Goal: Entertainment & Leisure: Consume media (video, audio)

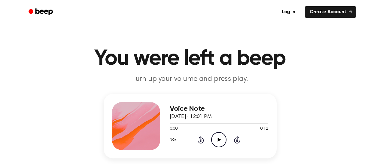
click at [220, 140] on icon at bounding box center [219, 140] width 3 height 4
click at [219, 141] on icon "Pause Audio" at bounding box center [218, 139] width 15 height 15
click at [219, 141] on icon at bounding box center [219, 140] width 3 height 4
click at [219, 141] on icon "Pause Audio" at bounding box center [218, 139] width 15 height 15
click at [221, 141] on icon "Play Audio" at bounding box center [218, 139] width 15 height 15
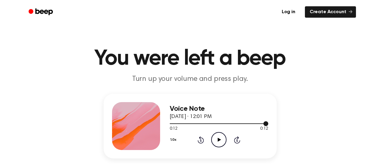
click at [172, 124] on div at bounding box center [219, 124] width 99 height 1
click at [218, 138] on icon at bounding box center [219, 140] width 3 height 4
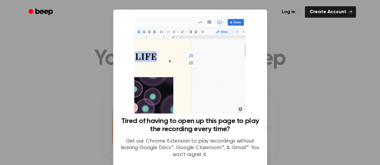
click at [335, 49] on div at bounding box center [190, 82] width 380 height 165
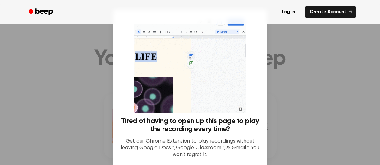
scroll to position [90, 0]
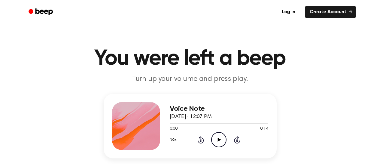
click at [218, 139] on icon at bounding box center [219, 140] width 3 height 4
click at [171, 124] on div at bounding box center [219, 123] width 99 height 5
click at [217, 138] on icon "Play Audio" at bounding box center [218, 139] width 15 height 15
click at [221, 140] on icon "Pause Audio" at bounding box center [218, 139] width 15 height 15
drag, startPoint x: 216, startPoint y: 138, endPoint x: 237, endPoint y: 143, distance: 20.9
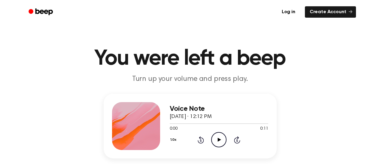
click at [216, 138] on icon "Play Audio" at bounding box center [218, 139] width 15 height 15
click at [170, 124] on div at bounding box center [219, 123] width 99 height 5
click at [215, 139] on icon "Play Audio" at bounding box center [218, 139] width 15 height 15
drag, startPoint x: 219, startPoint y: 141, endPoint x: 226, endPoint y: 140, distance: 7.3
click at [219, 141] on icon "Play Audio" at bounding box center [218, 139] width 15 height 15
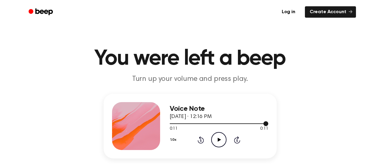
click at [171, 123] on div at bounding box center [219, 123] width 99 height 5
click at [220, 142] on icon "Play Audio" at bounding box center [218, 139] width 15 height 15
click at [218, 140] on icon at bounding box center [219, 140] width 3 height 4
click at [172, 124] on div at bounding box center [219, 123] width 99 height 5
click at [220, 139] on icon "Play Audio" at bounding box center [218, 139] width 15 height 15
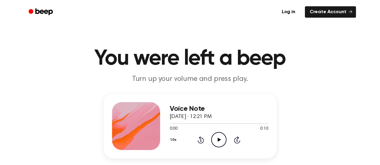
click at [218, 140] on icon at bounding box center [219, 140] width 3 height 4
click at [170, 124] on div at bounding box center [219, 124] width 99 height 1
click at [218, 137] on icon "Play Audio" at bounding box center [218, 139] width 15 height 15
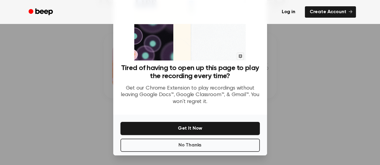
scroll to position [90, 0]
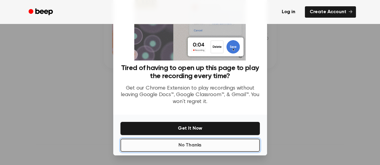
click at [187, 144] on button "No Thanks" at bounding box center [189, 145] width 139 height 13
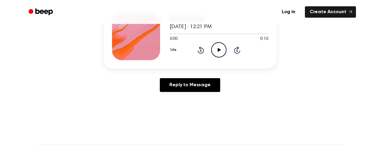
scroll to position [60, 0]
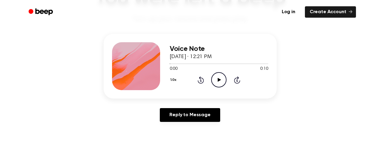
click at [217, 80] on icon "Play Audio" at bounding box center [218, 79] width 15 height 15
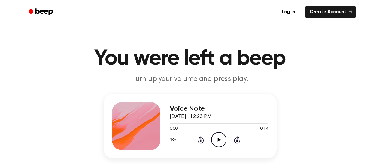
click at [217, 139] on icon "Play Audio" at bounding box center [218, 139] width 15 height 15
click at [172, 124] on div at bounding box center [219, 124] width 99 height 1
click at [221, 141] on icon "Play Audio" at bounding box center [218, 139] width 15 height 15
click at [222, 140] on icon "Play Audio" at bounding box center [218, 139] width 15 height 15
